Goal: Information Seeking & Learning: Learn about a topic

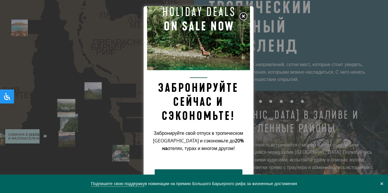
scroll to position [847, 0]
click at [243, 17] on img at bounding box center [243, 16] width 9 height 9
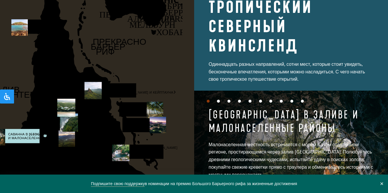
click at [382, 183] on button "✕" at bounding box center [381, 183] width 7 height 5
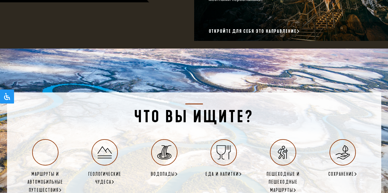
scroll to position [1081, 0]
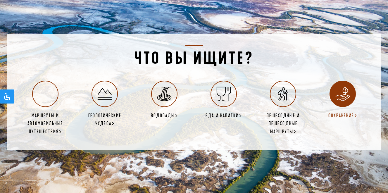
click at [357, 116] on h6 "Сохранение" at bounding box center [342, 116] width 29 height 8
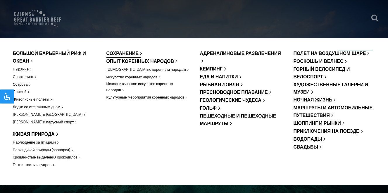
click at [117, 51] on link "Сохранение" at bounding box center [123, 54] width 34 height 8
